Goal: Browse casually: Explore the website without a specific task or goal

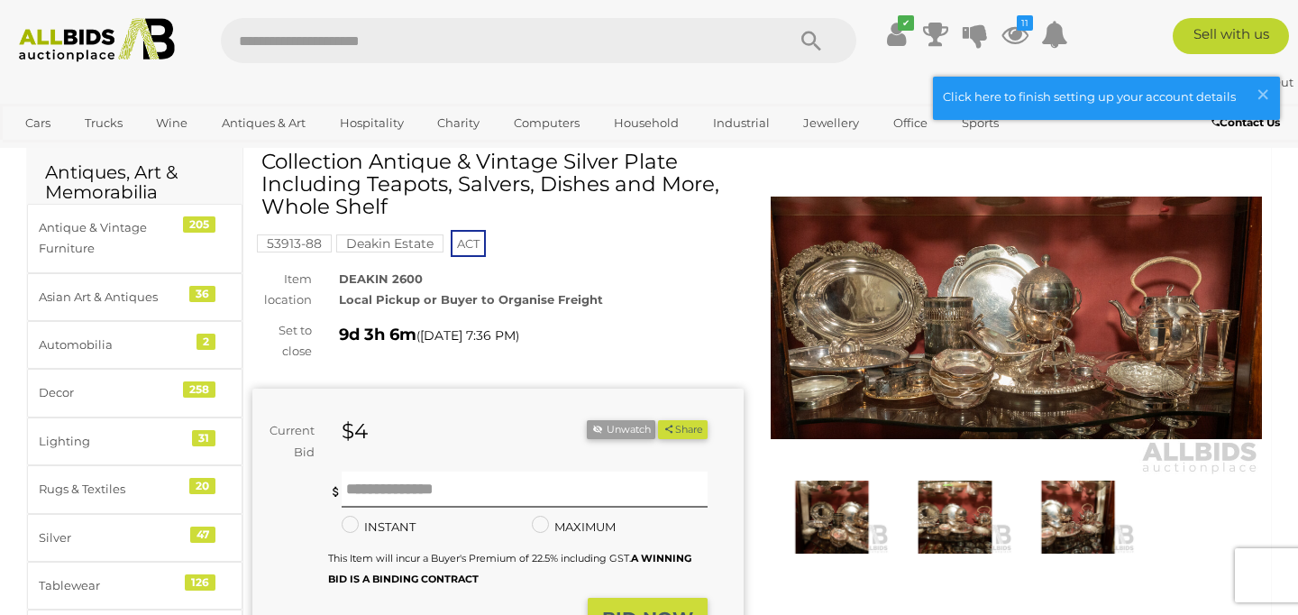
scroll to position [69, 0]
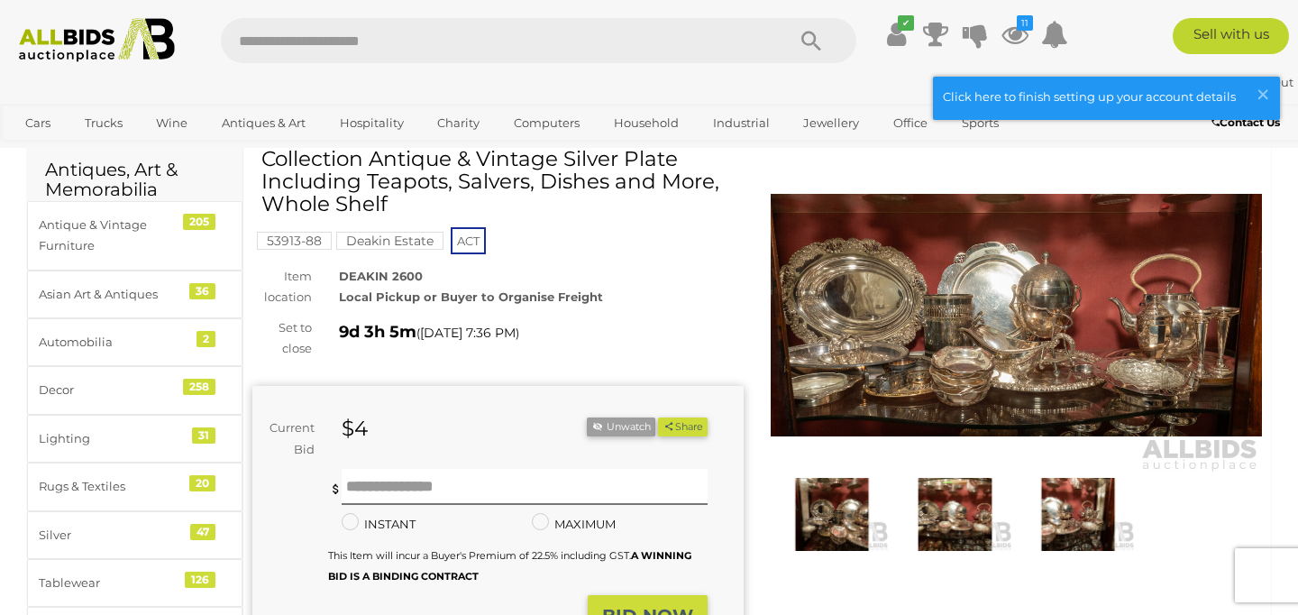
click at [1019, 327] on img at bounding box center [1016, 315] width 491 height 316
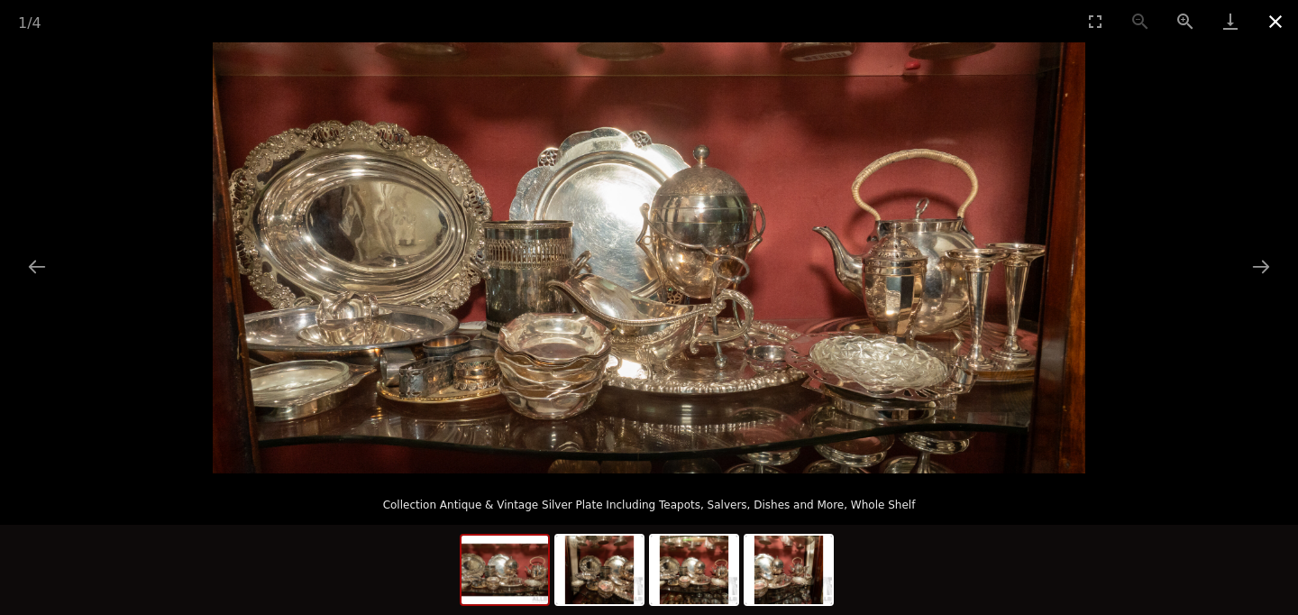
click at [1273, 23] on button "Close gallery" at bounding box center [1275, 21] width 45 height 42
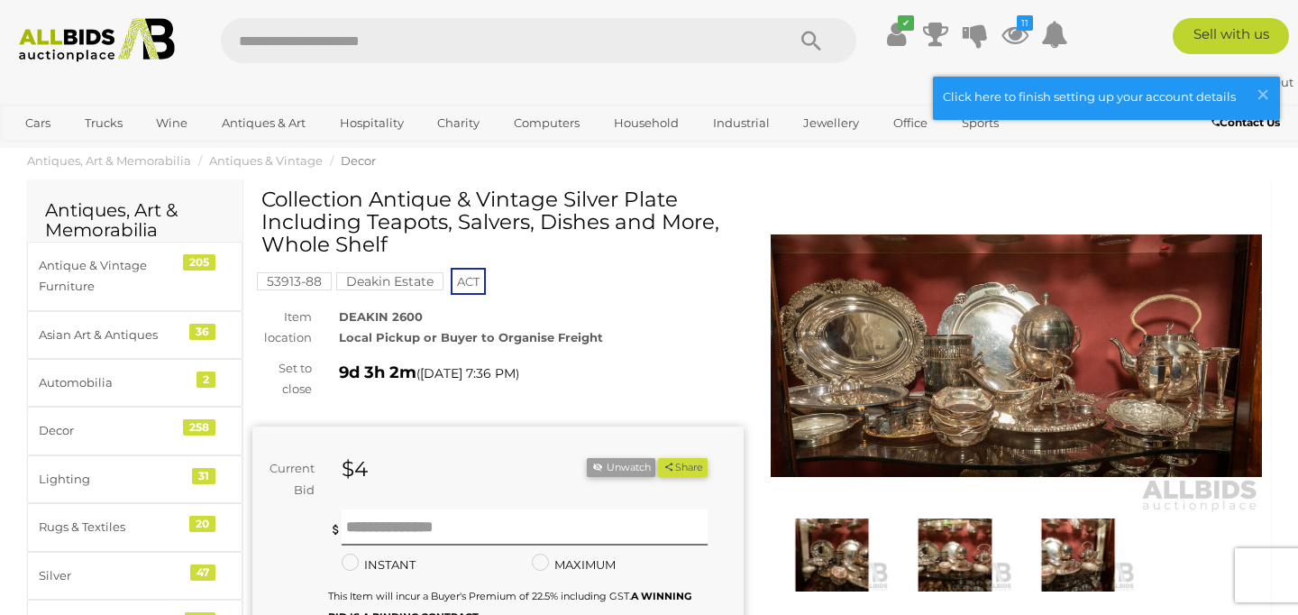
scroll to position [25, 0]
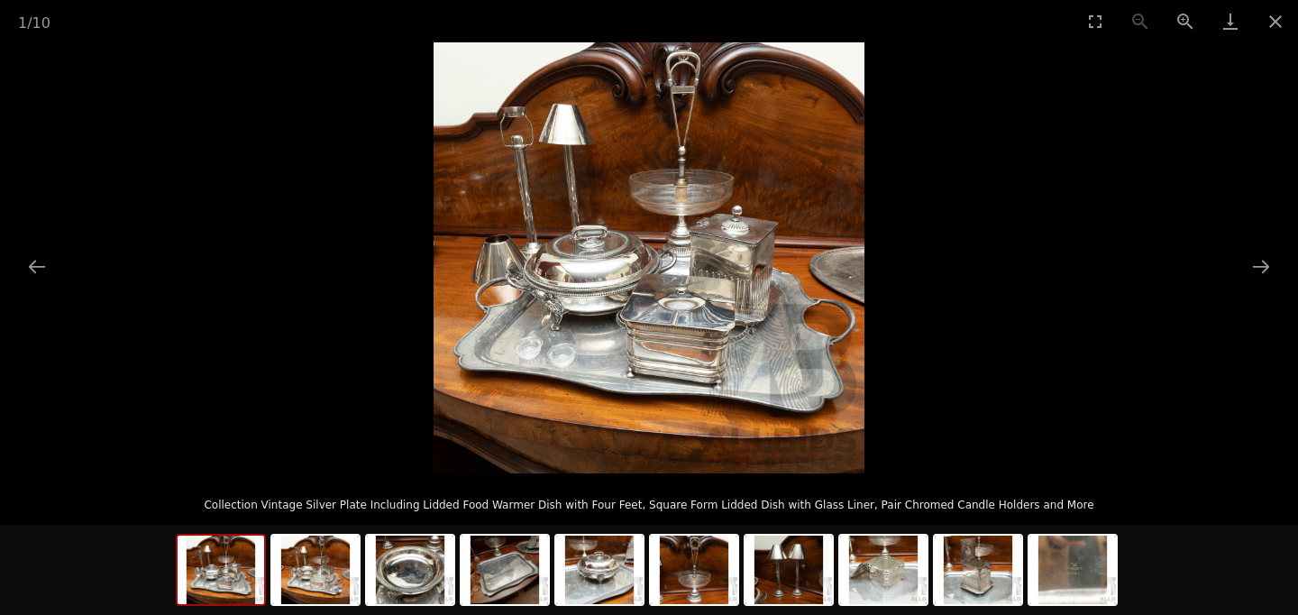
scroll to position [422, 0]
click at [1261, 268] on button "Next slide" at bounding box center [1261, 266] width 38 height 35
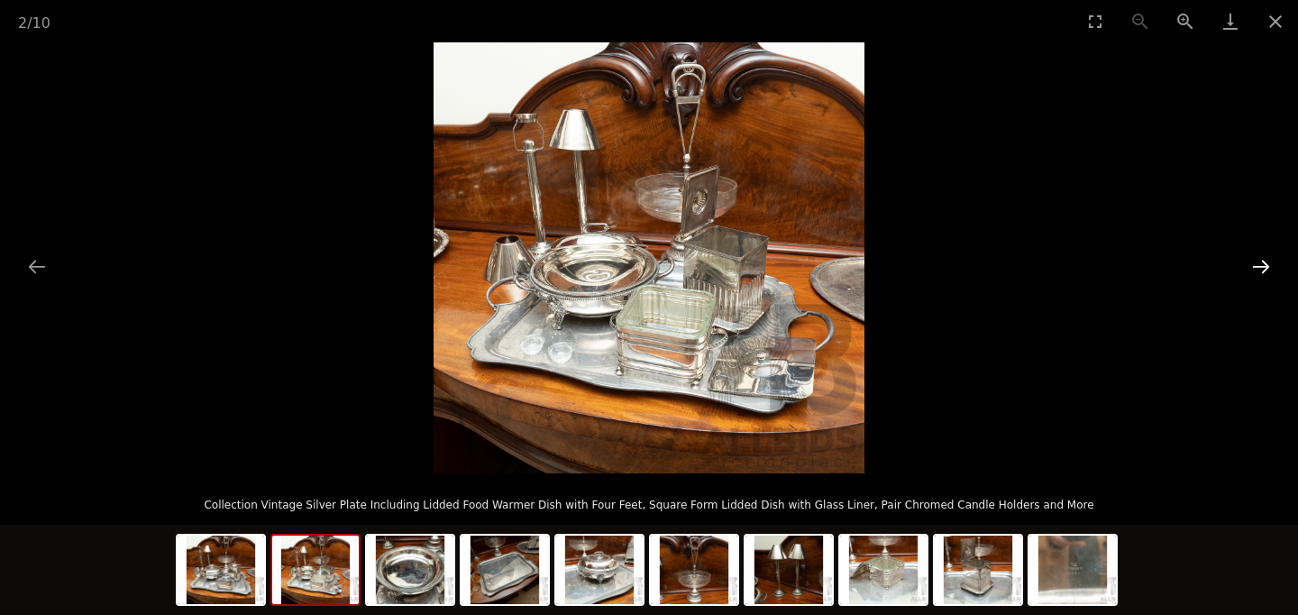
click at [1261, 268] on button "Next slide" at bounding box center [1261, 266] width 38 height 35
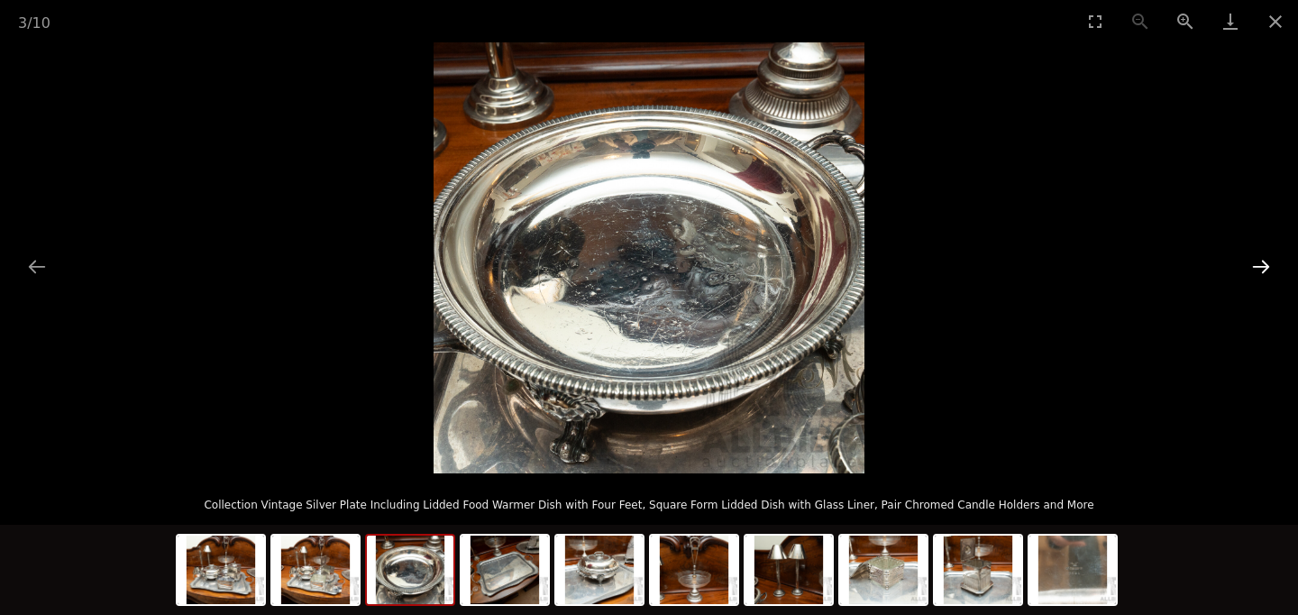
click at [1261, 268] on button "Next slide" at bounding box center [1261, 266] width 38 height 35
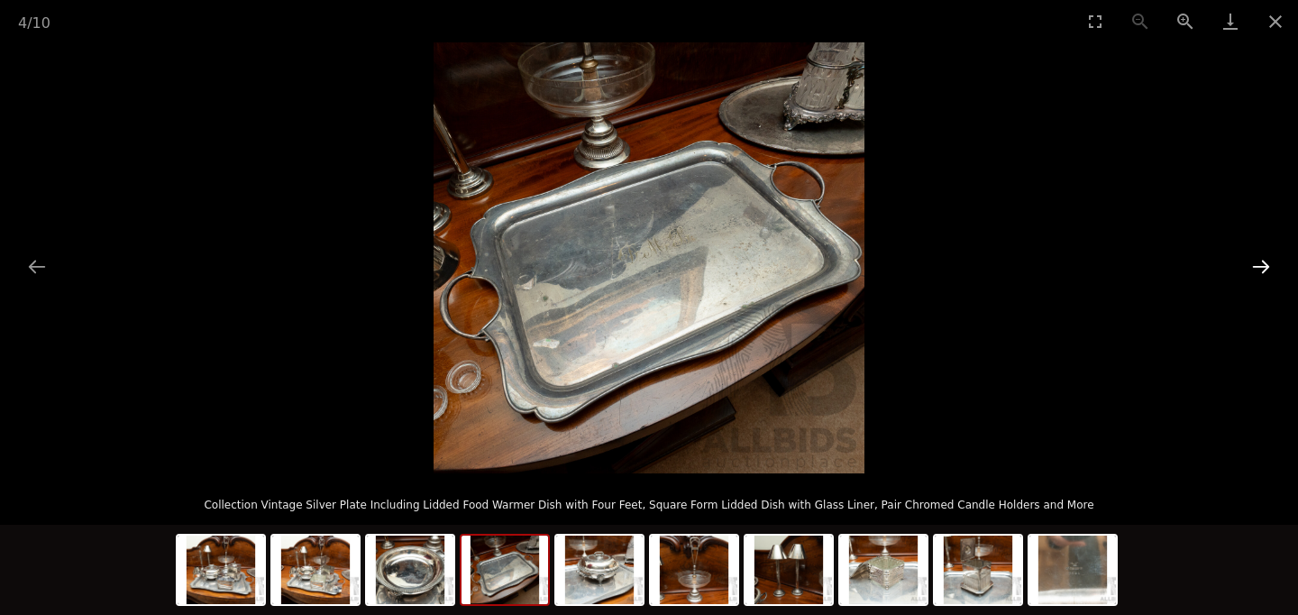
click at [1261, 268] on button "Next slide" at bounding box center [1261, 266] width 38 height 35
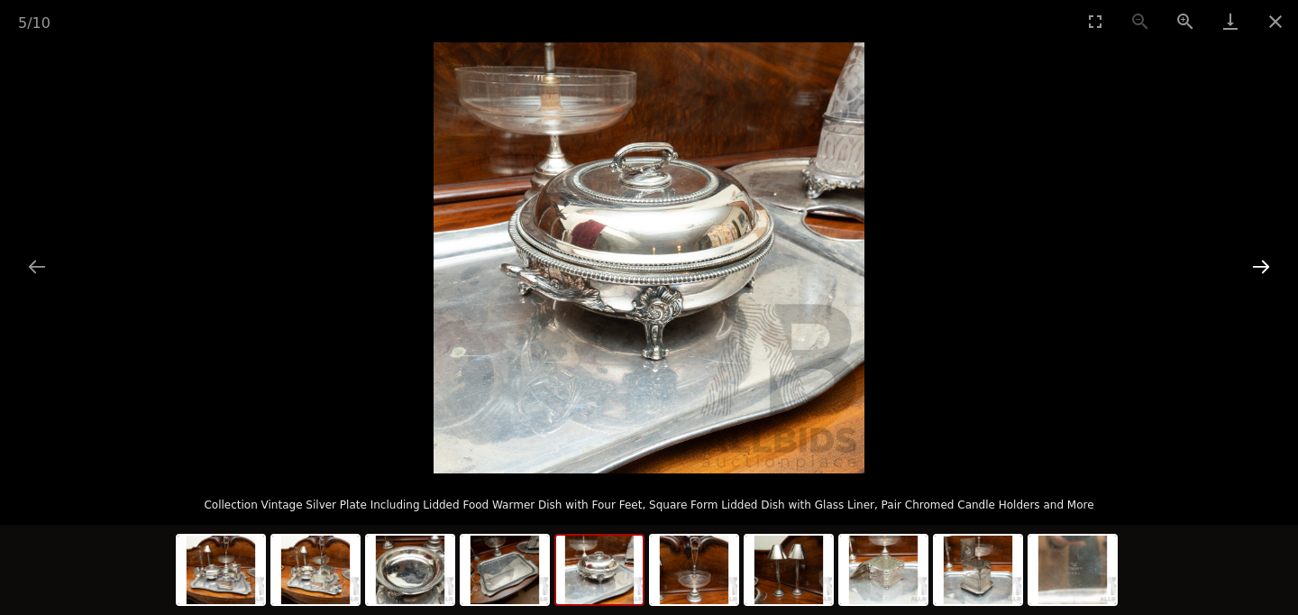
click at [1261, 268] on button "Next slide" at bounding box center [1261, 266] width 38 height 35
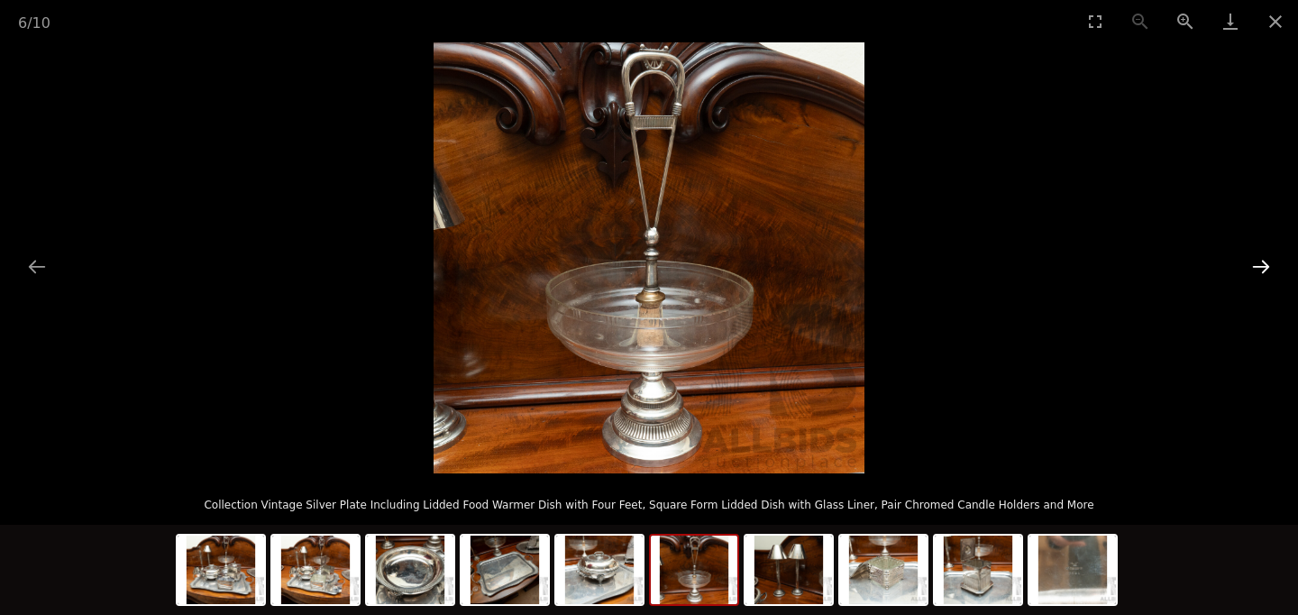
click at [1261, 268] on button "Next slide" at bounding box center [1261, 266] width 38 height 35
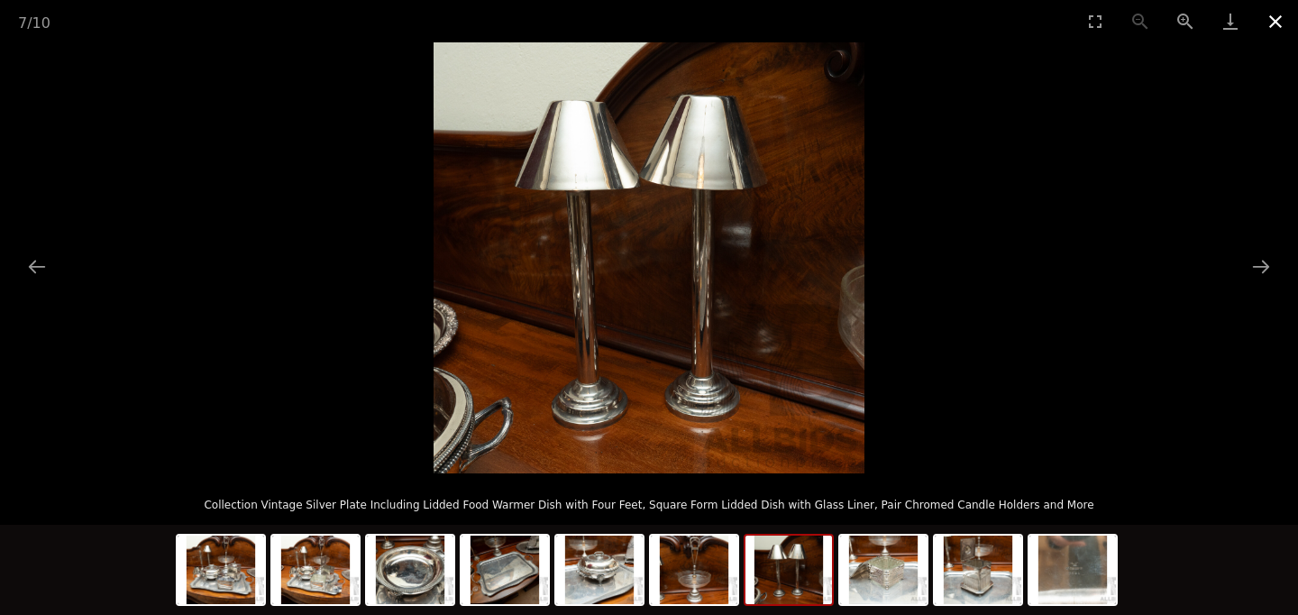
click at [1273, 22] on button "Close gallery" at bounding box center [1275, 21] width 45 height 42
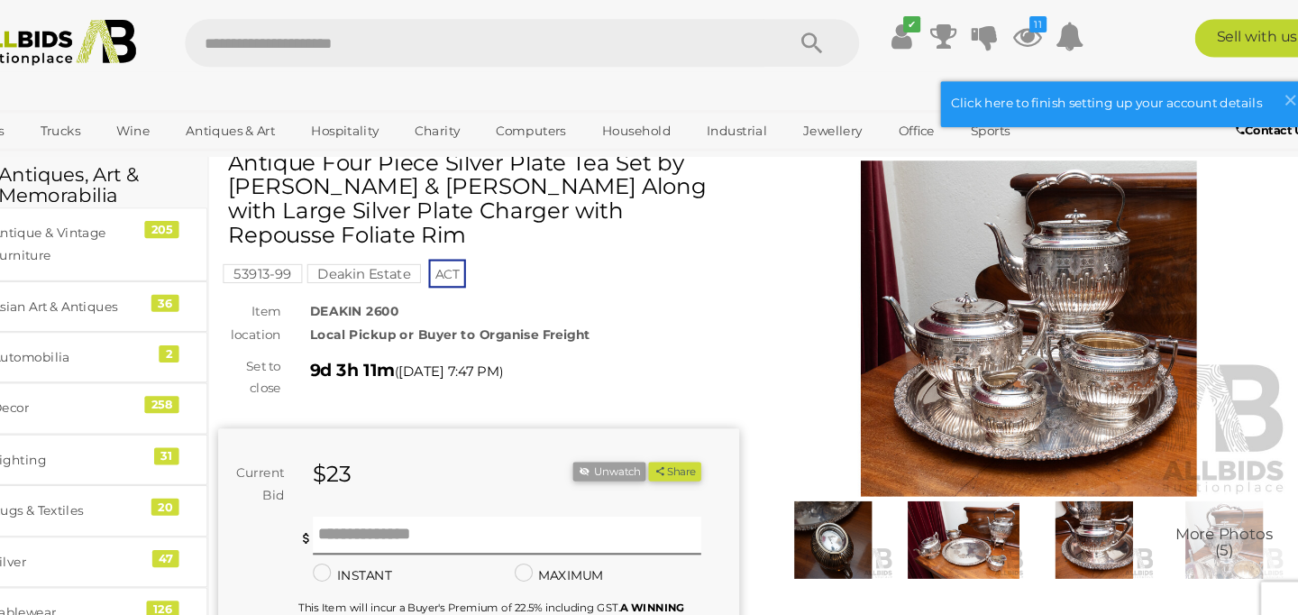
scroll to position [60, 0]
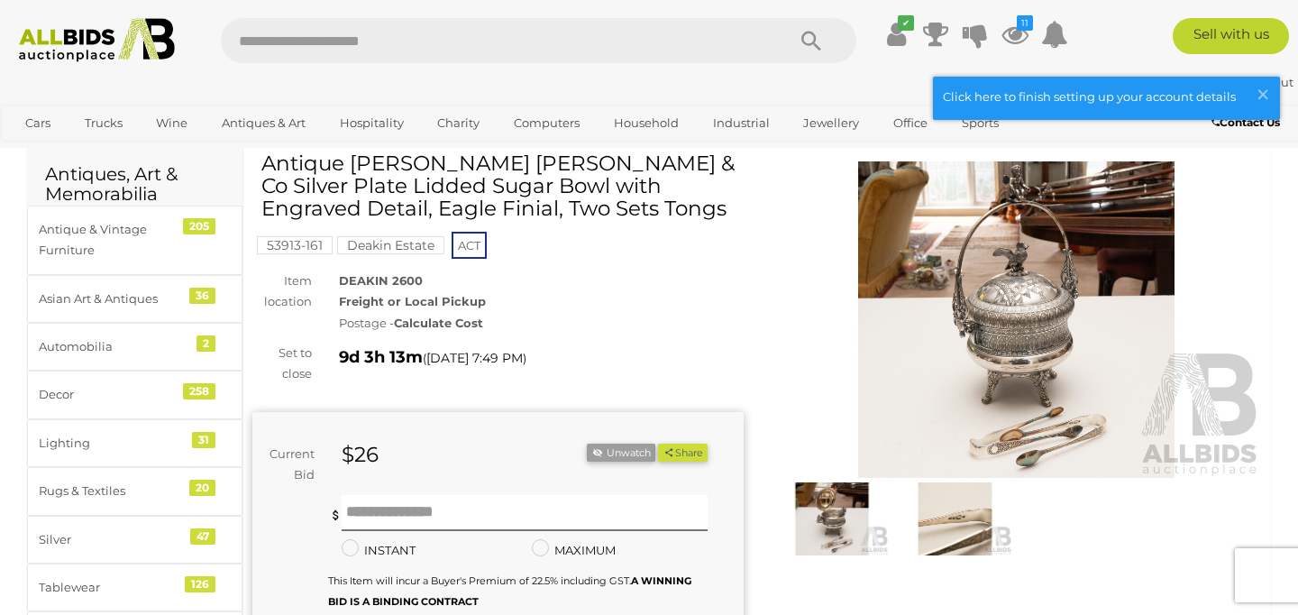
scroll to position [78, 0]
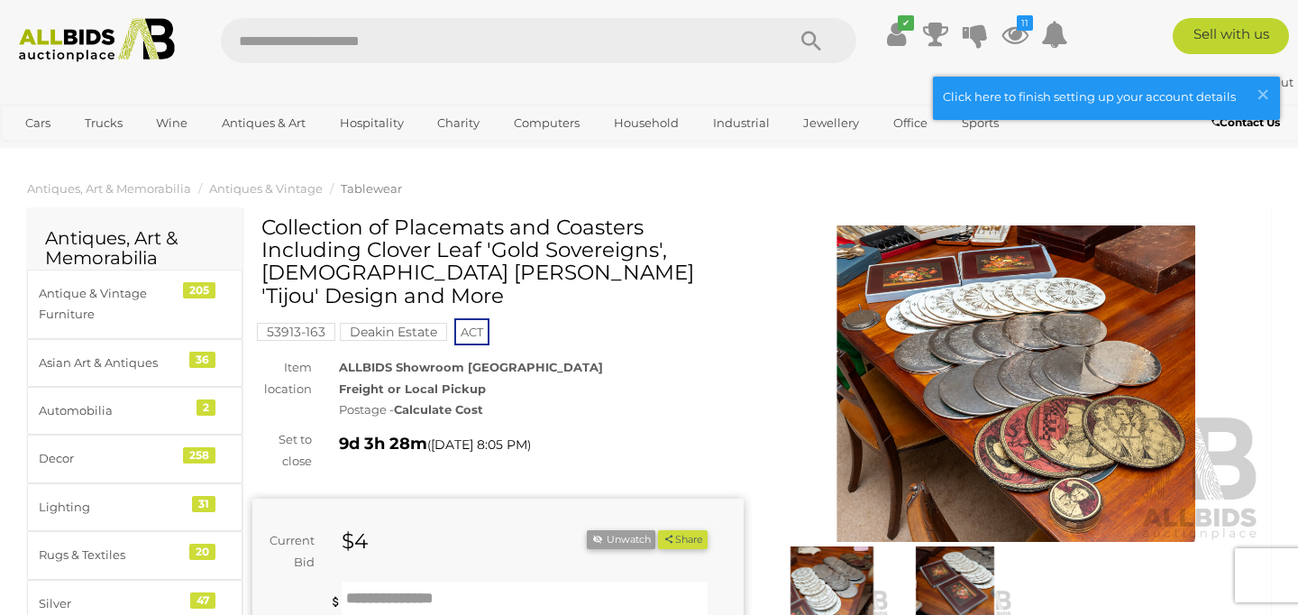
click at [977, 378] on img at bounding box center [1016, 383] width 491 height 316
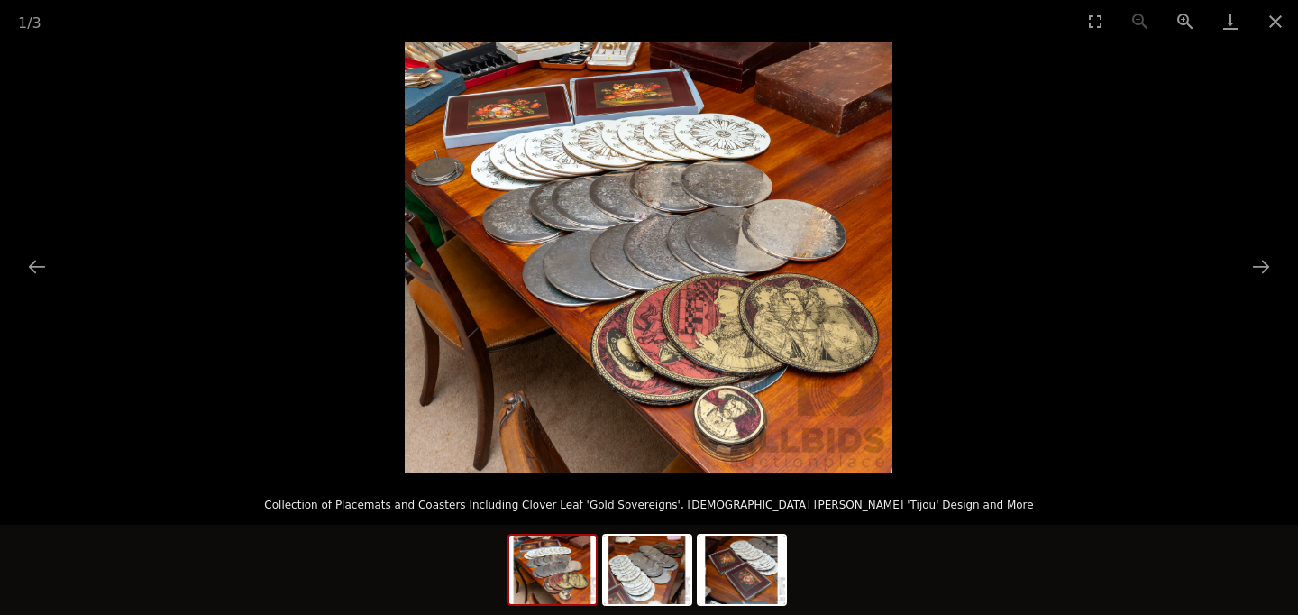
click at [511, 120] on img at bounding box center [649, 257] width 488 height 431
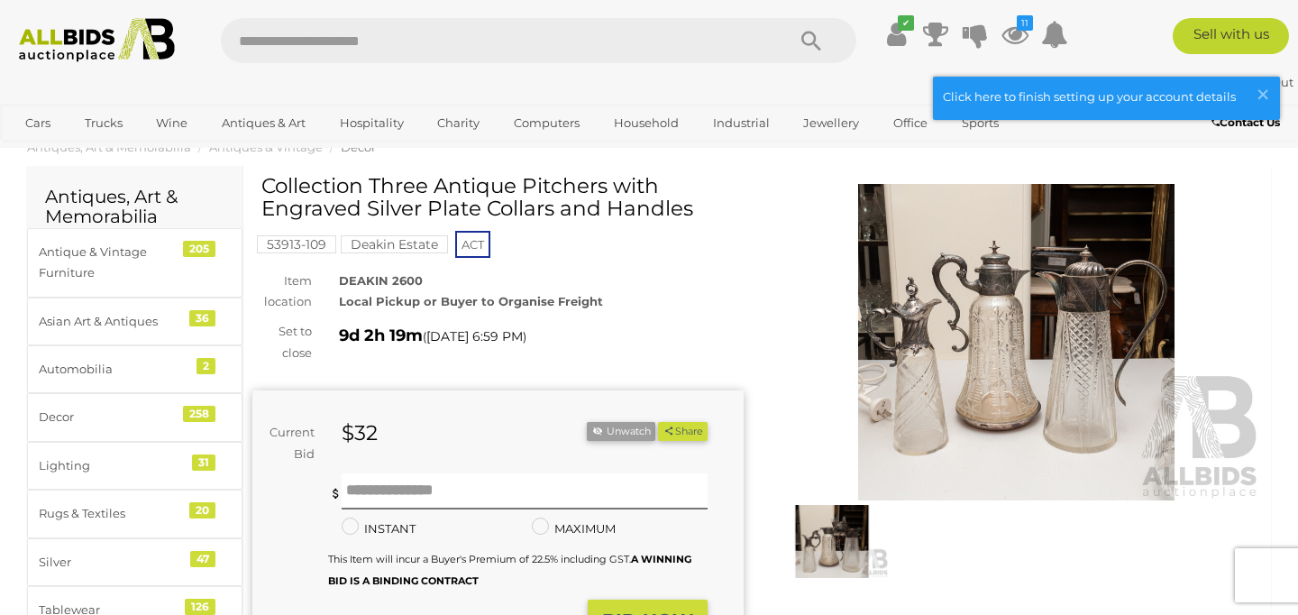
scroll to position [45, 0]
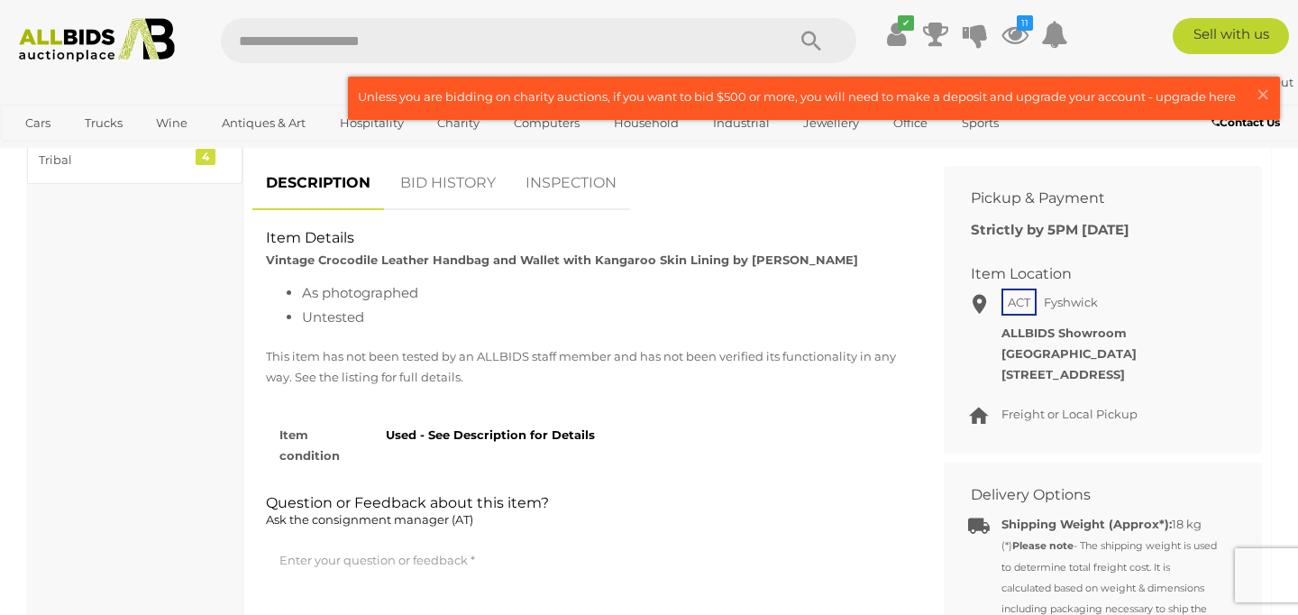
scroll to position [1064, 0]
